Goal: Information Seeking & Learning: Find specific fact

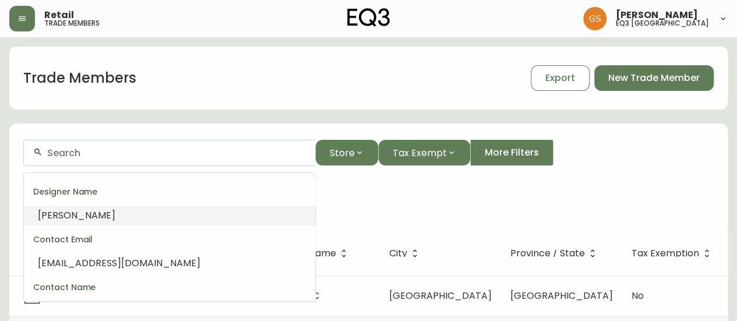
click at [106, 154] on input "text" at bounding box center [176, 152] width 259 height 11
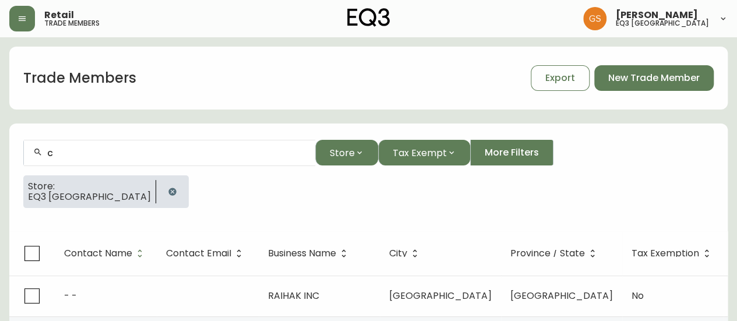
click at [343, 214] on div "Store: EQ3 [GEOGRAPHIC_DATA]" at bounding box center [368, 196] width 690 height 42
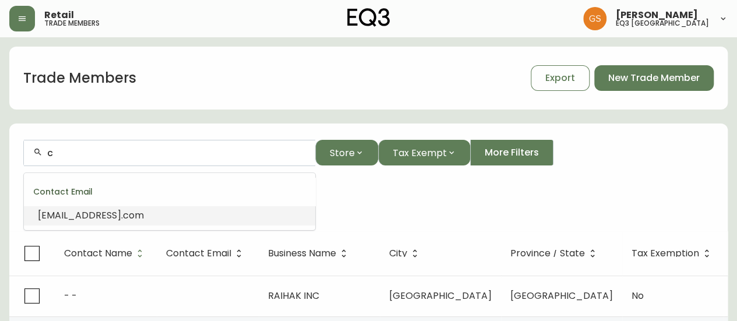
click at [96, 150] on input "c" at bounding box center [176, 152] width 259 height 11
click at [98, 152] on input "c" at bounding box center [176, 152] width 259 height 11
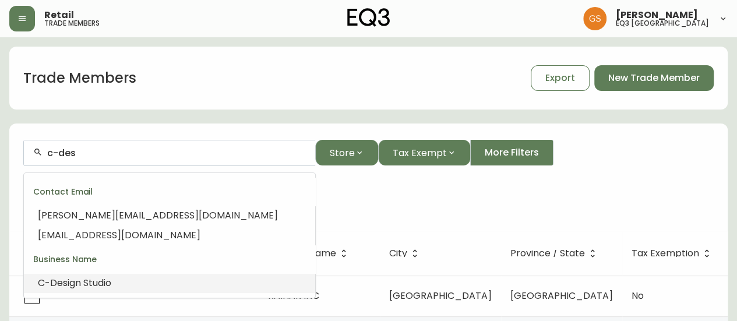
click at [97, 285] on span "ign Studio" at bounding box center [90, 282] width 44 height 13
type input "C-Design Studio"
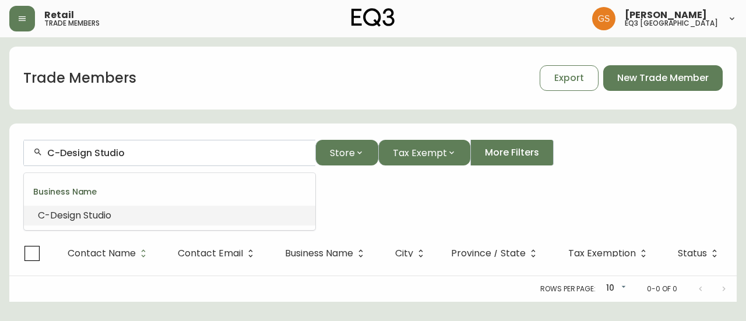
click at [137, 147] on input "C-Design Studio" at bounding box center [176, 152] width 259 height 11
click at [135, 151] on input "C-Design Studio" at bounding box center [176, 152] width 259 height 11
drag, startPoint x: 133, startPoint y: 151, endPoint x: 19, endPoint y: 166, distance: 115.2
click at [16, 168] on form "C-Design Studio Store Tax Exempt More Filters Store: EQ3 [GEOGRAPHIC_DATA] Busi…" at bounding box center [372, 178] width 727 height 105
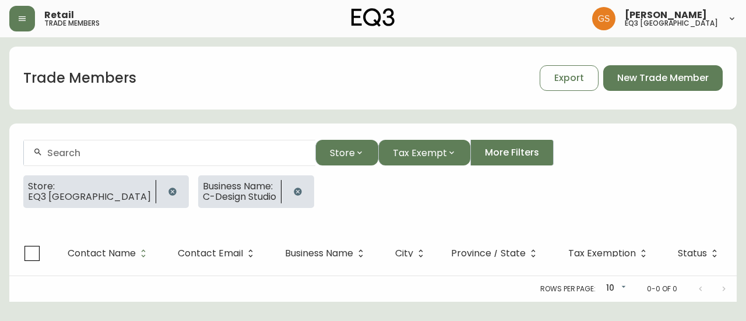
drag, startPoint x: 393, startPoint y: 177, endPoint x: 318, endPoint y: 179, distance: 75.2
click at [393, 177] on div "Store: EQ3 Burlington Business Name: C-Design Studio" at bounding box center [372, 196] width 699 height 42
click at [168, 192] on icon "button" at bounding box center [172, 191] width 9 height 9
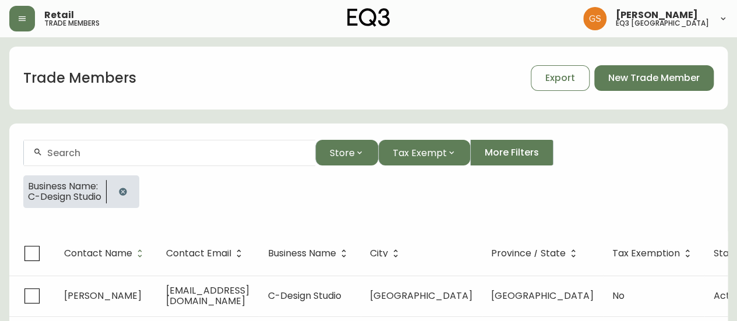
click at [171, 273] on th "Contact Email" at bounding box center [208, 253] width 102 height 44
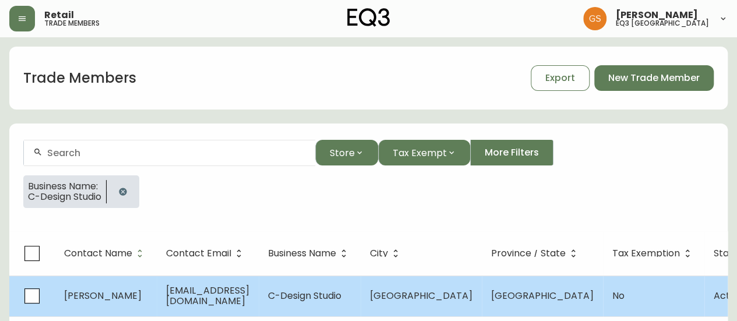
click at [194, 297] on span "[EMAIL_ADDRESS][DOMAIN_NAME]" at bounding box center [207, 296] width 83 height 24
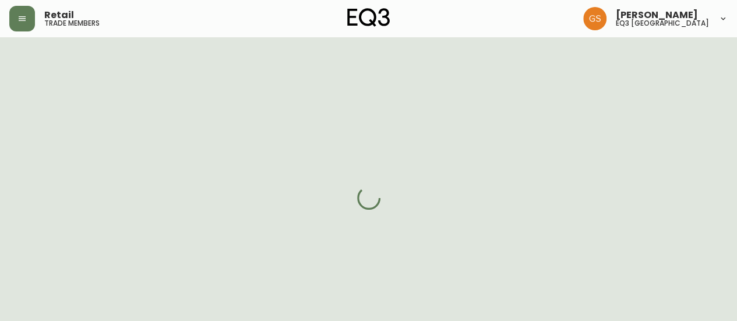
select select "ON"
select select "CA"
select select "CA_EN"
select select "Other"
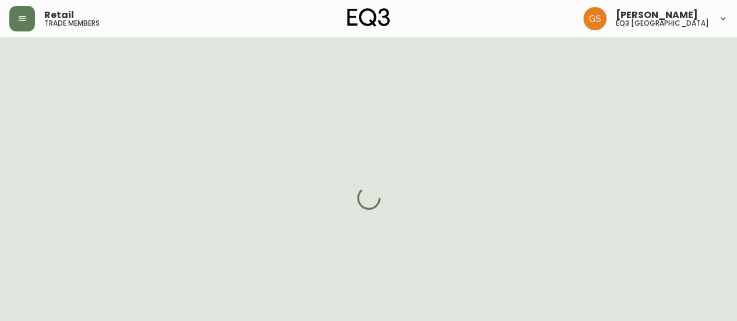
select select "cjw10z96s008u6gs0ccm7hd19"
select select "false"
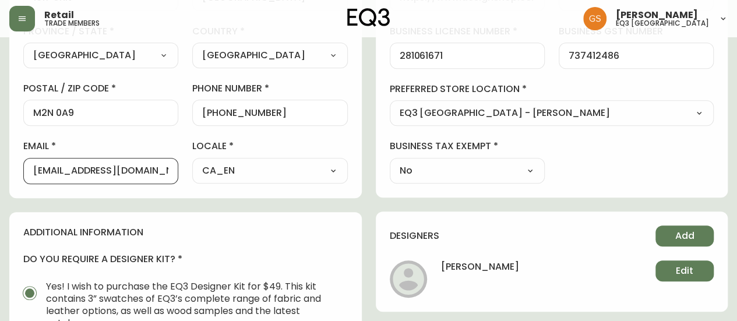
drag, startPoint x: 36, startPoint y: 168, endPoint x: 136, endPoint y: 176, distance: 101.1
click at [136, 176] on div "[EMAIL_ADDRESS][DOMAIN_NAME]" at bounding box center [100, 171] width 155 height 26
click at [187, 188] on div "contact information first name [PERSON_NAME] last name [PERSON_NAME][GEOGRAPHIC…" at bounding box center [185, 4] width 352 height 388
click at [108, 166] on input "[EMAIL_ADDRESS][DOMAIN_NAME]" at bounding box center [100, 170] width 135 height 11
drag, startPoint x: 137, startPoint y: 171, endPoint x: 26, endPoint y: 178, distance: 110.9
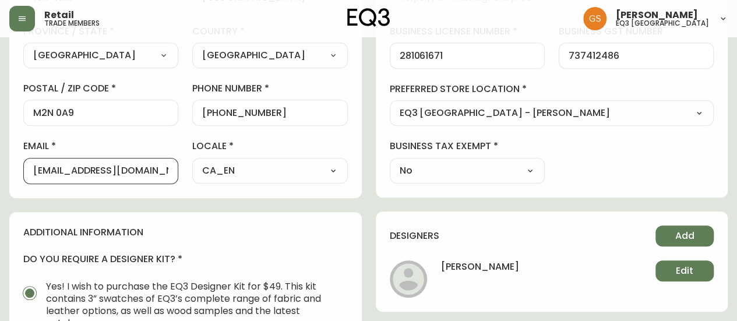
click at [27, 184] on div "contact information first name [PERSON_NAME] last name [PERSON_NAME][GEOGRAPHIC…" at bounding box center [185, 4] width 352 height 388
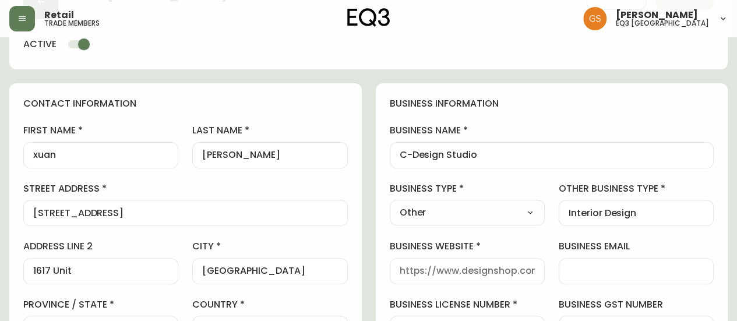
scroll to position [58, 0]
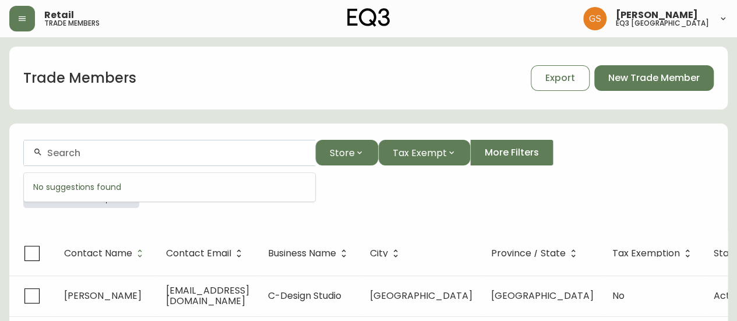
click at [115, 151] on input "text" at bounding box center [176, 152] width 259 height 11
click at [278, 76] on div "Trade Members Export New Trade Member" at bounding box center [368, 77] width 718 height 37
click at [131, 190] on button "button" at bounding box center [122, 191] width 23 height 23
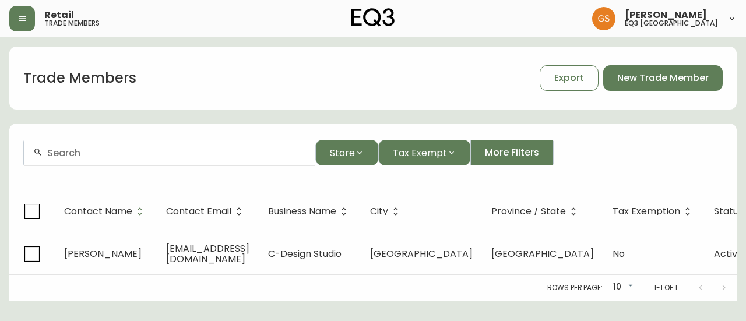
click at [126, 148] on input "text" at bounding box center [176, 152] width 259 height 11
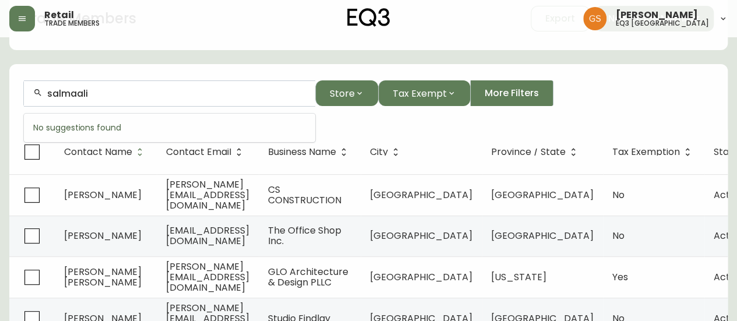
scroll to position [58, 0]
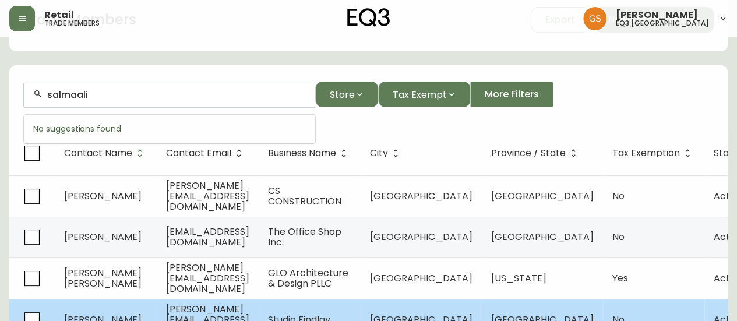
type input "salmaali"
